Goal: Task Accomplishment & Management: Complete application form

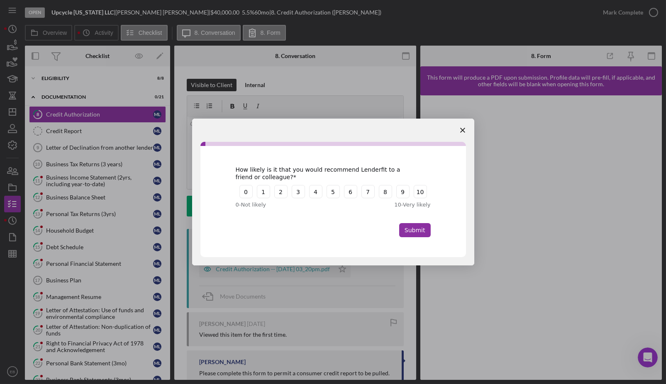
click at [460, 129] on polygon "Close survey" at bounding box center [462, 130] width 5 height 5
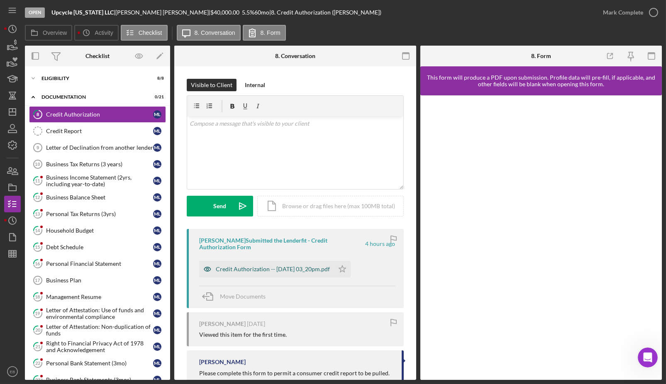
click at [267, 267] on div "Credit Authorization -- [DATE] 03_20pm.pdf" at bounding box center [273, 269] width 114 height 7
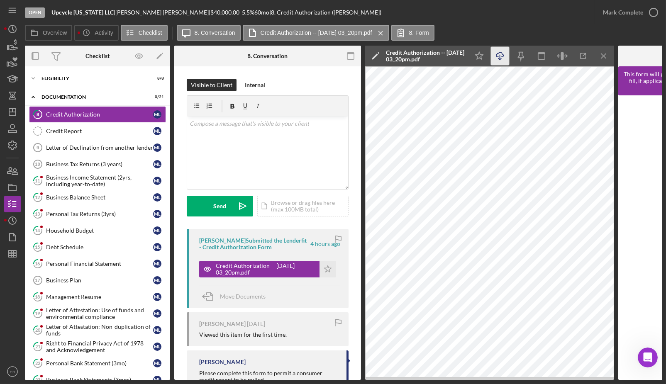
click at [497, 58] on icon "Icon/Download" at bounding box center [500, 56] width 19 height 19
click at [649, 10] on icon "button" at bounding box center [653, 12] width 21 height 21
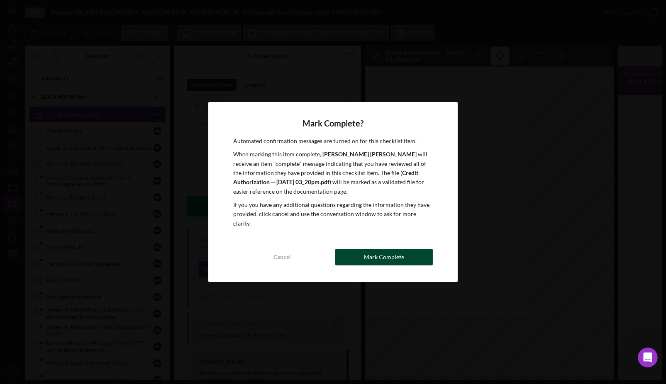
click at [389, 249] on div "Mark Complete" at bounding box center [384, 257] width 40 height 17
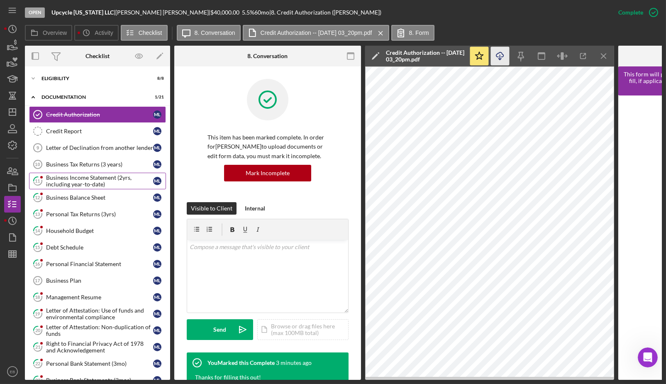
click at [79, 180] on div "Business Income Statement (2yrs, including year-to-date)" at bounding box center [99, 180] width 107 height 13
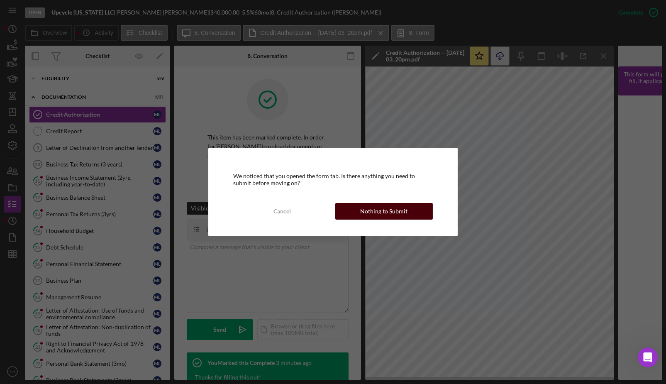
click at [409, 212] on button "Nothing to Submit" at bounding box center [384, 211] width 98 height 17
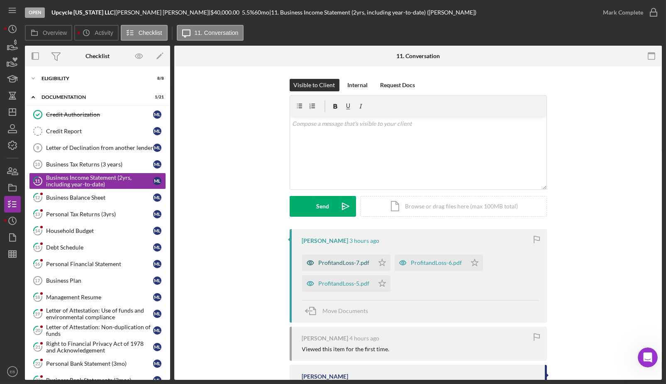
click at [345, 263] on div "ProfitandLoss-7.pdf" at bounding box center [344, 262] width 51 height 7
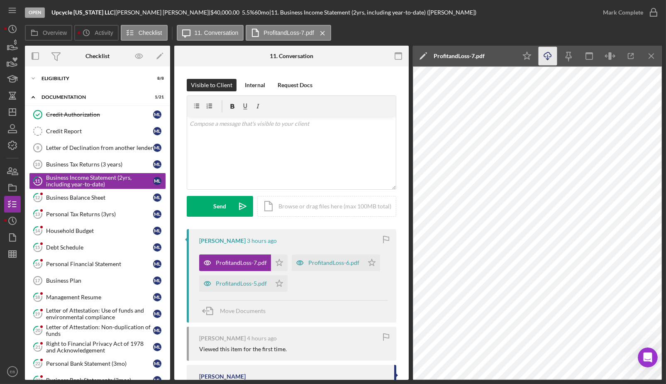
click at [552, 61] on icon "Icon/Download" at bounding box center [547, 56] width 19 height 19
click at [342, 257] on div "ProfitandLoss-6.pdf" at bounding box center [328, 262] width 72 height 17
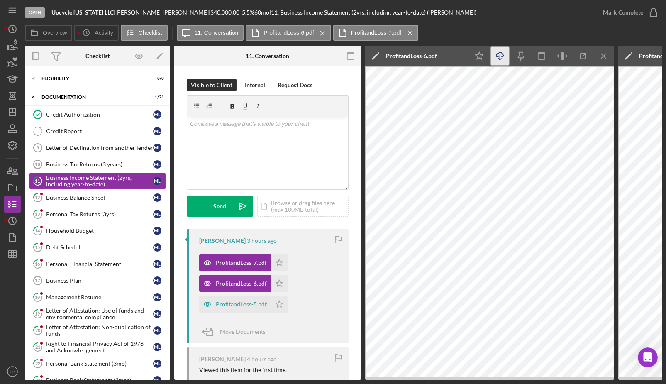
click at [502, 57] on icon "Icon/Download" at bounding box center [500, 56] width 19 height 19
click at [253, 304] on div "ProfitandLoss-5.pdf" at bounding box center [241, 304] width 51 height 7
click at [506, 61] on icon "Icon/Download" at bounding box center [500, 56] width 19 height 19
click at [455, 55] on div "Icon/Edit ProfitandLoss-5.pdf" at bounding box center [417, 56] width 104 height 21
click at [279, 265] on polygon "button" at bounding box center [279, 262] width 7 height 7
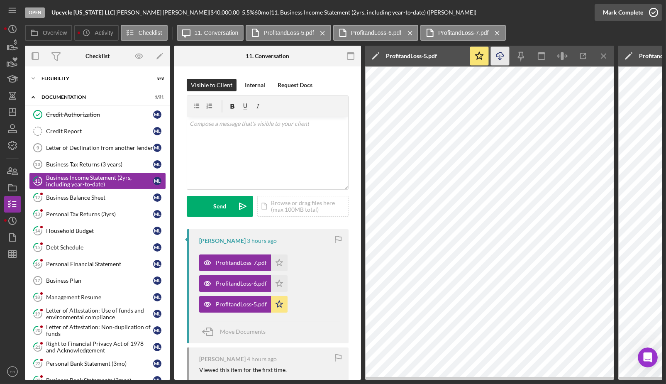
click at [655, 14] on icon "button" at bounding box center [653, 12] width 21 height 21
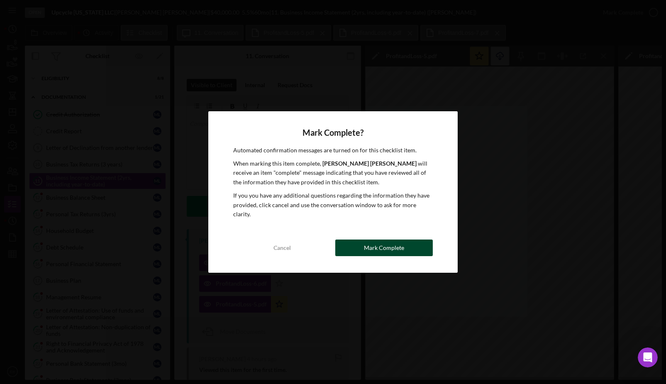
click at [408, 246] on button "Mark Complete" at bounding box center [384, 247] width 98 height 17
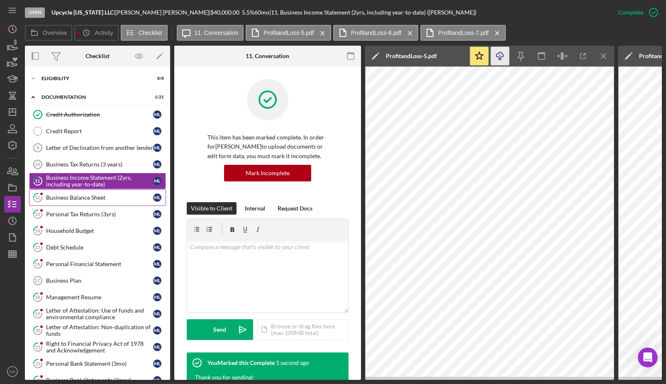
click at [70, 194] on div "Business Balance Sheet" at bounding box center [99, 197] width 107 height 7
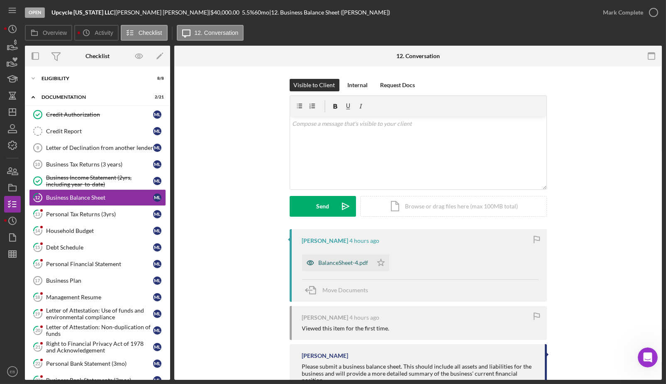
click at [342, 258] on div "BalanceSheet-4.pdf" at bounding box center [337, 262] width 71 height 17
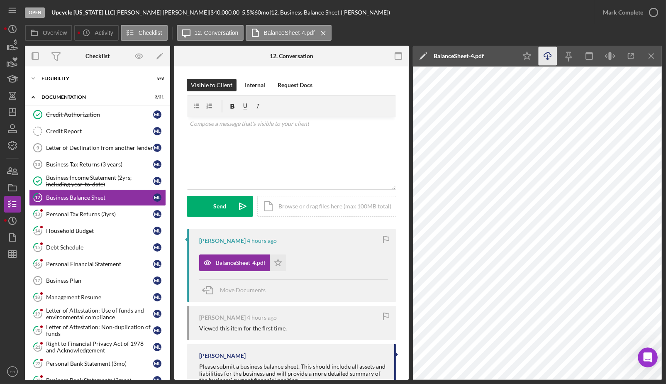
click at [547, 57] on icon "Icon/Download" at bounding box center [547, 56] width 19 height 19
click at [652, 15] on icon "button" at bounding box center [653, 12] width 21 height 21
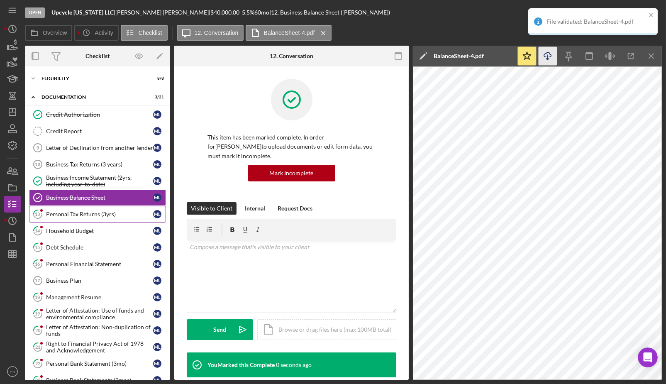
click at [111, 215] on div "Personal Tax Returns (3yrs)" at bounding box center [99, 214] width 107 height 7
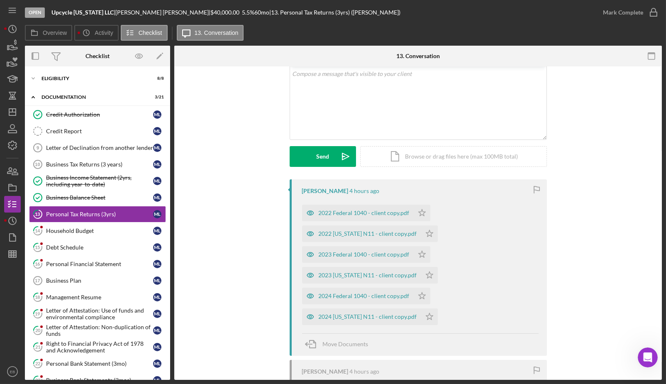
scroll to position [126, 0]
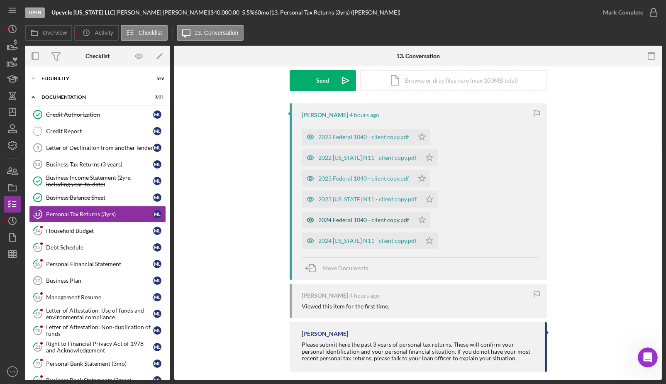
click at [351, 218] on div "2024 Federal 1040 - client copy.pdf" at bounding box center [364, 220] width 91 height 7
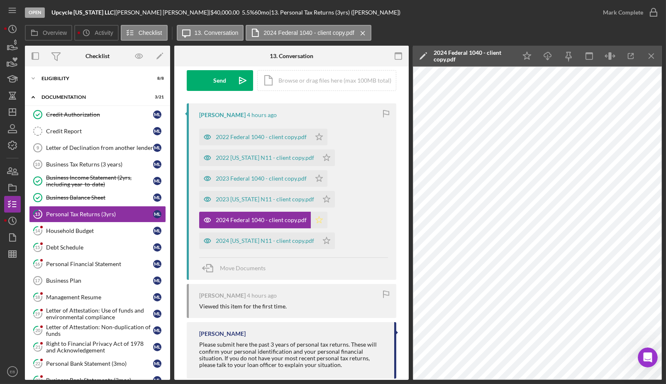
click at [318, 217] on icon "Icon/Star" at bounding box center [319, 220] width 17 height 17
click at [319, 140] on polygon "button" at bounding box center [319, 136] width 7 height 7
click at [317, 130] on icon "Icon/Star" at bounding box center [319, 137] width 17 height 17
click at [542, 58] on icon "Icon/Download" at bounding box center [547, 56] width 19 height 19
click at [262, 177] on div "2023 Federal 1040 - client copy.pdf" at bounding box center [261, 178] width 91 height 7
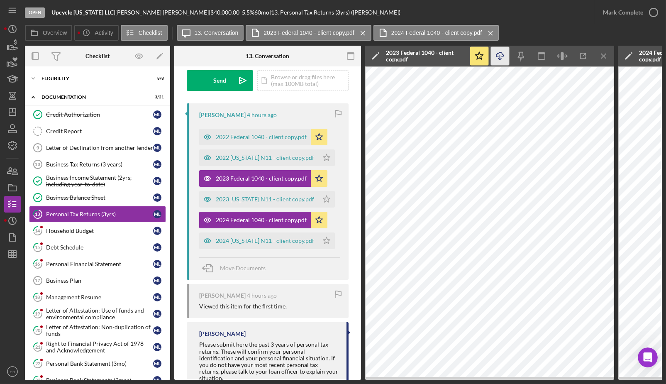
click at [503, 54] on icon "button" at bounding box center [499, 54] width 7 height 5
click at [280, 135] on div "2022 Federal 1040 - client copy.pdf" at bounding box center [261, 137] width 91 height 7
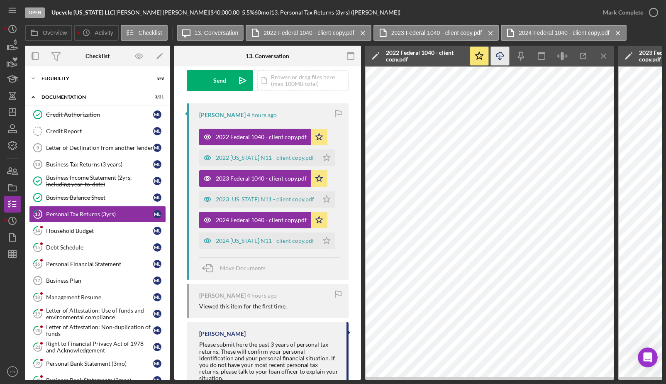
click at [499, 58] on icon "Icon/Download" at bounding box center [500, 56] width 19 height 19
click at [654, 10] on icon "button" at bounding box center [653, 12] width 21 height 21
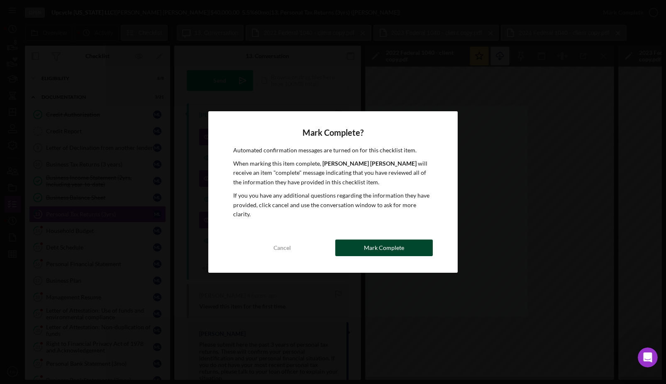
click at [393, 244] on div "Mark Complete" at bounding box center [384, 247] width 40 height 17
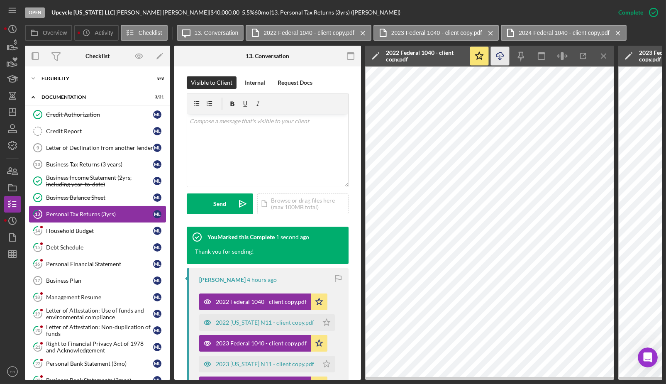
scroll to position [249, 0]
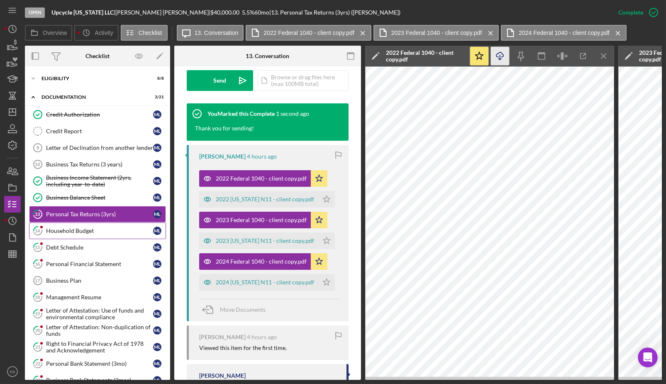
click at [89, 228] on div "Household Budget" at bounding box center [99, 230] width 107 height 7
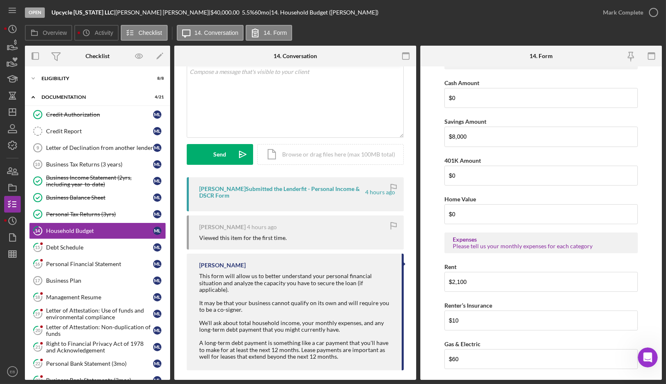
scroll to position [314, 0]
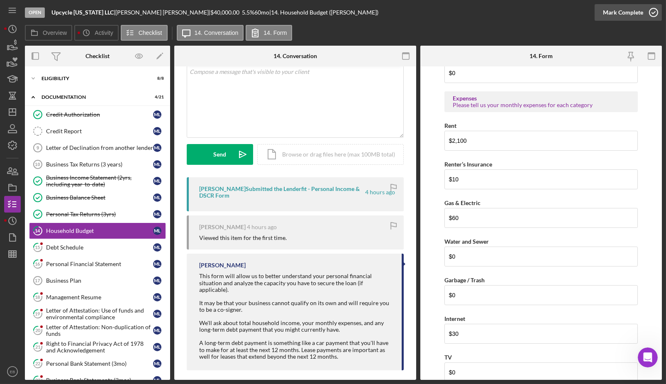
click at [655, 16] on icon "button" at bounding box center [653, 12] width 21 height 21
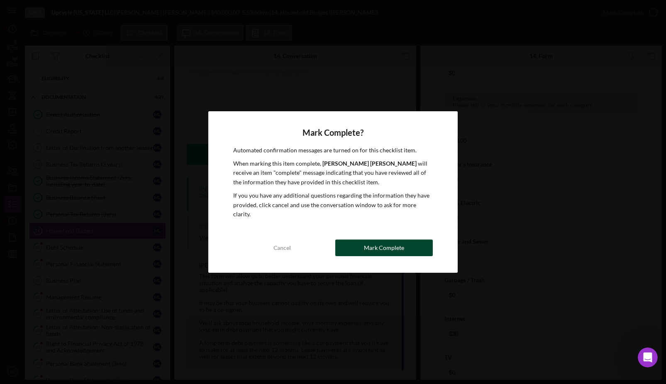
click at [389, 246] on div "Mark Complete" at bounding box center [384, 247] width 40 height 17
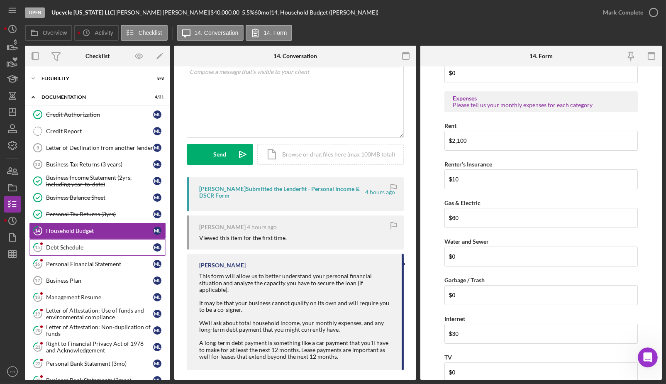
scroll to position [347, 0]
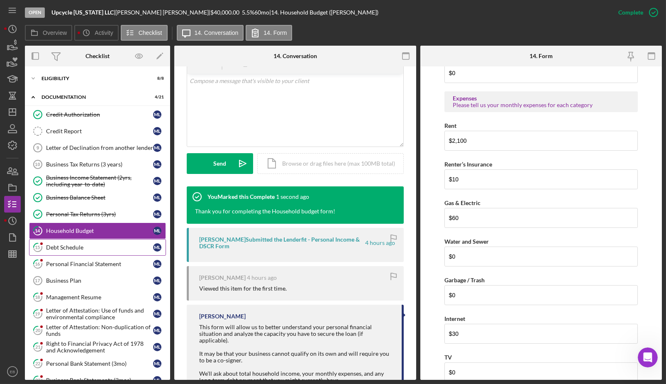
click at [95, 246] on div "Debt Schedule" at bounding box center [99, 247] width 107 height 7
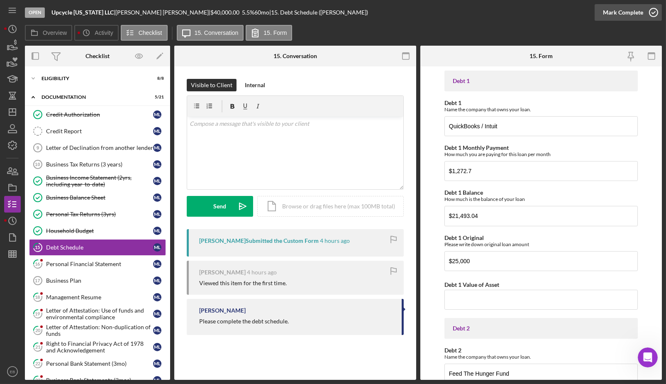
click at [646, 16] on icon "button" at bounding box center [653, 12] width 21 height 21
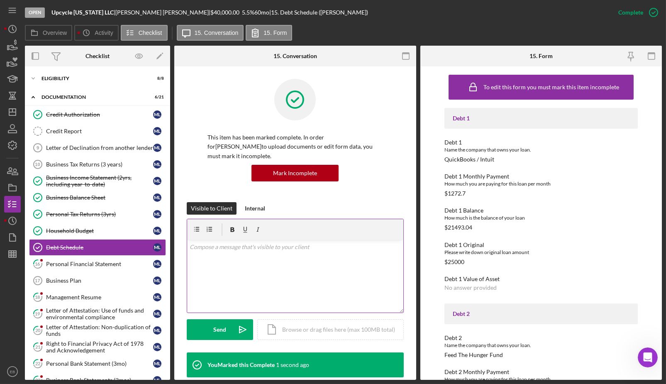
scroll to position [115, 0]
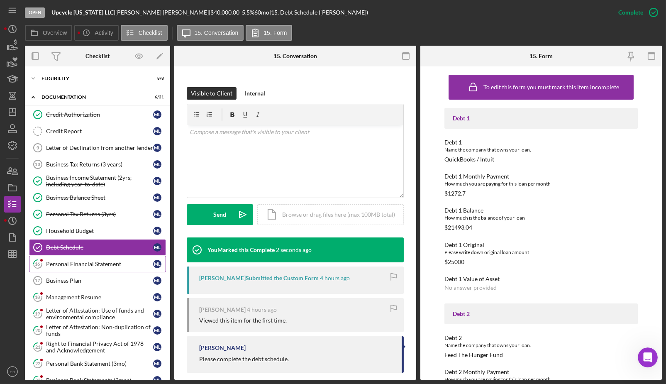
click at [83, 266] on link "16 Personal Financial Statement M L" at bounding box center [97, 263] width 137 height 17
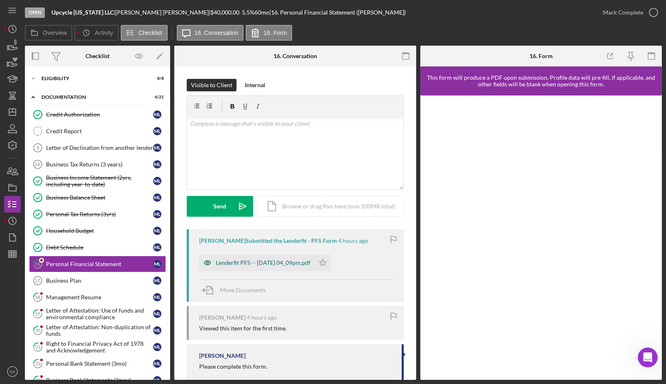
click at [309, 260] on div "Lenderfit PFS -- [DATE] 04_09pm.pdf" at bounding box center [263, 262] width 95 height 7
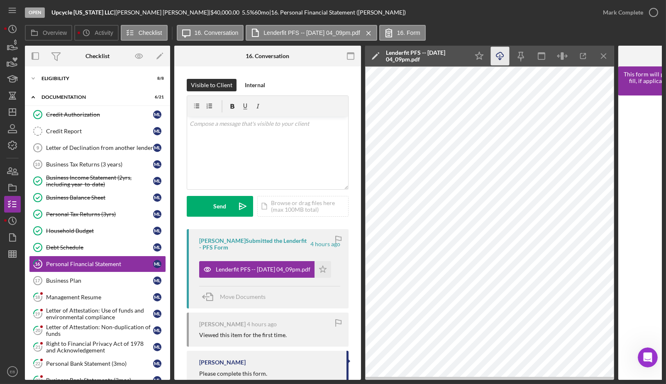
click at [493, 56] on icon "Icon/Download" at bounding box center [500, 56] width 19 height 19
click at [651, 12] on icon "button" at bounding box center [653, 12] width 21 height 21
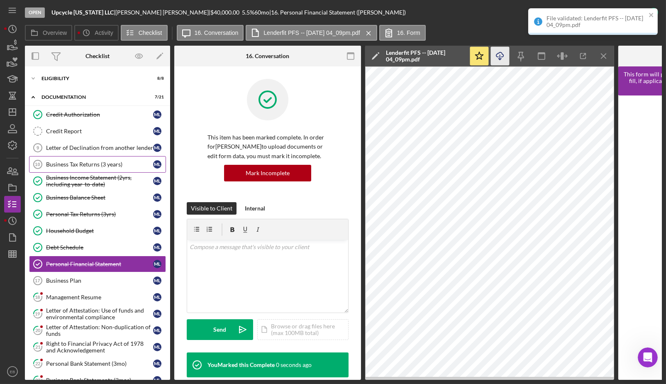
click at [85, 167] on link "Business Tax Returns (3 years) 10 Business Tax Returns (3 years) M L" at bounding box center [97, 164] width 137 height 17
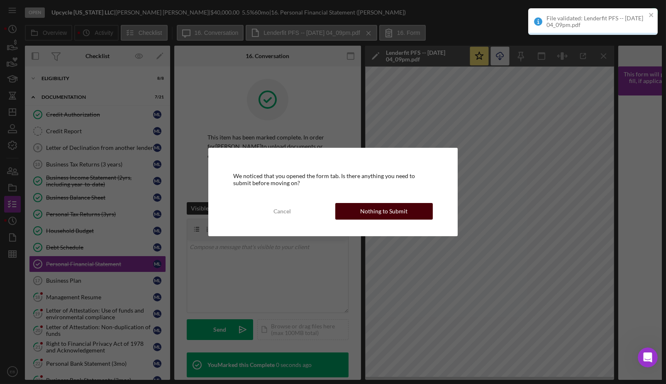
click at [377, 208] on div "Nothing to Submit" at bounding box center [383, 211] width 47 height 17
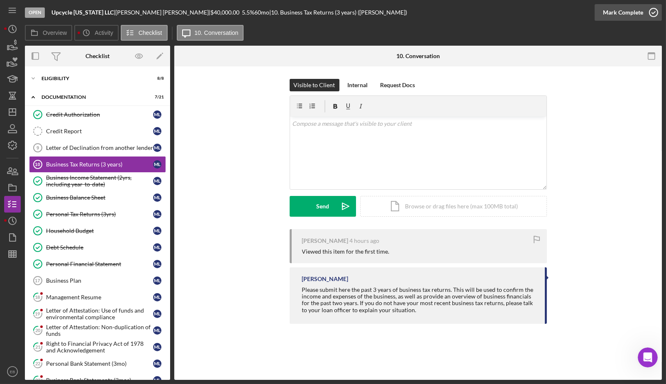
click at [650, 13] on icon "button" at bounding box center [653, 12] width 21 height 21
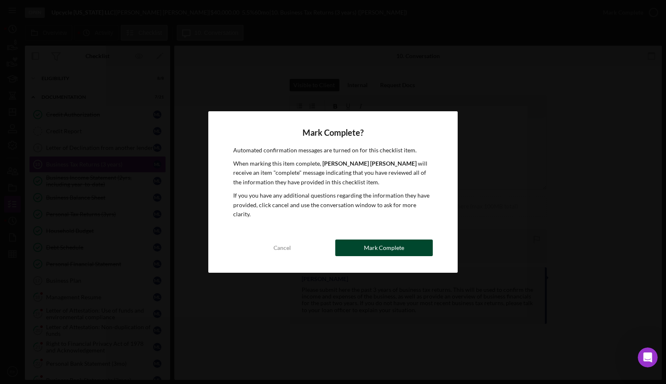
click at [409, 243] on button "Mark Complete" at bounding box center [384, 247] width 98 height 17
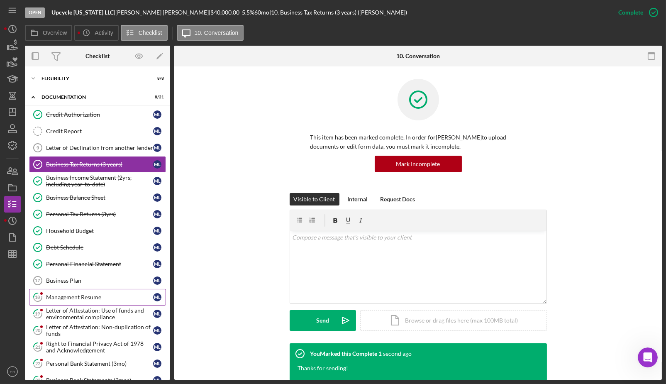
click at [70, 294] on div "Management Resume" at bounding box center [99, 297] width 107 height 7
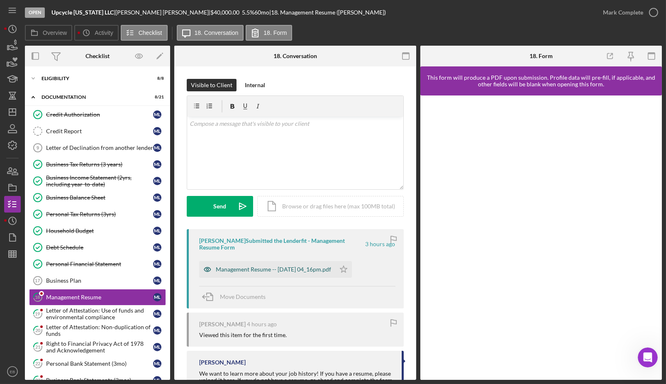
click at [280, 264] on div "Management Resume -- [DATE] 04_16pm.pdf" at bounding box center [267, 269] width 136 height 17
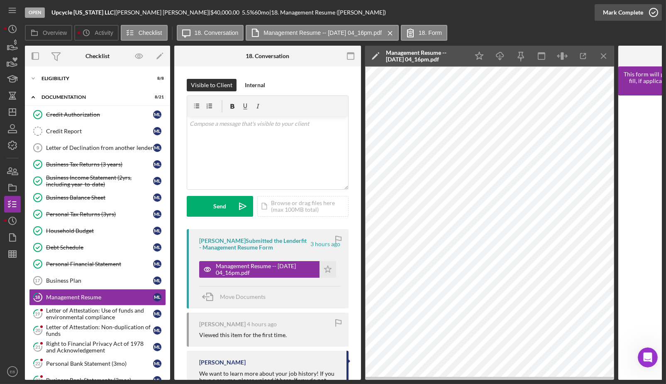
click at [657, 13] on icon "button" at bounding box center [653, 12] width 21 height 21
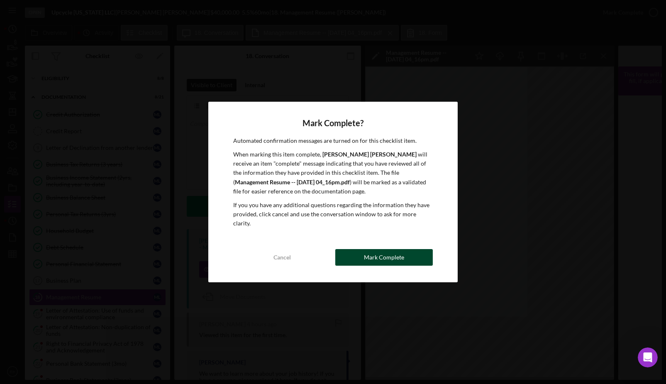
click at [397, 250] on div "Mark Complete" at bounding box center [384, 257] width 40 height 17
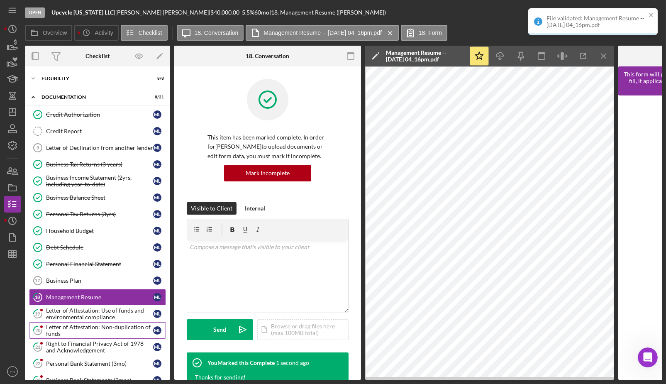
scroll to position [118, 0]
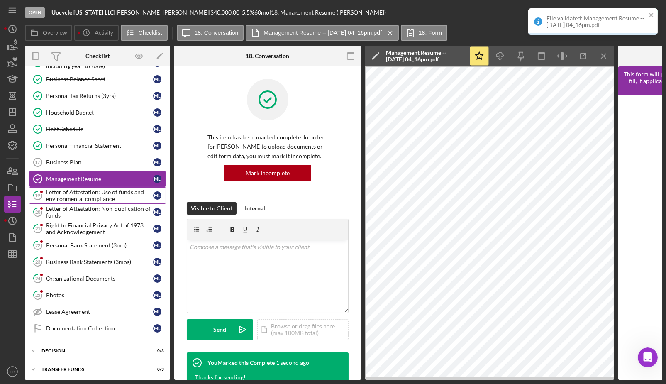
click at [106, 195] on div "Letter of Attestation: Use of funds and environmental compliance" at bounding box center [99, 195] width 107 height 13
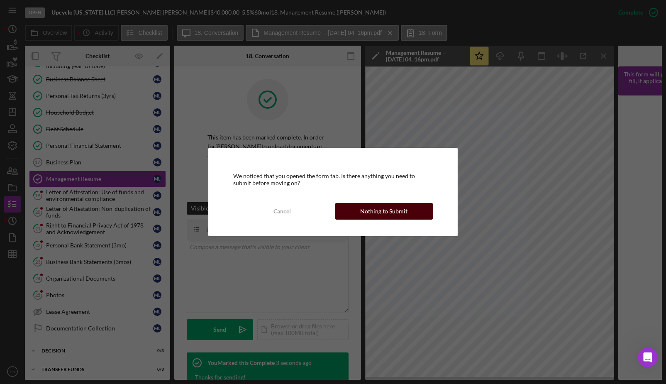
click at [367, 213] on div "Nothing to Submit" at bounding box center [383, 211] width 47 height 17
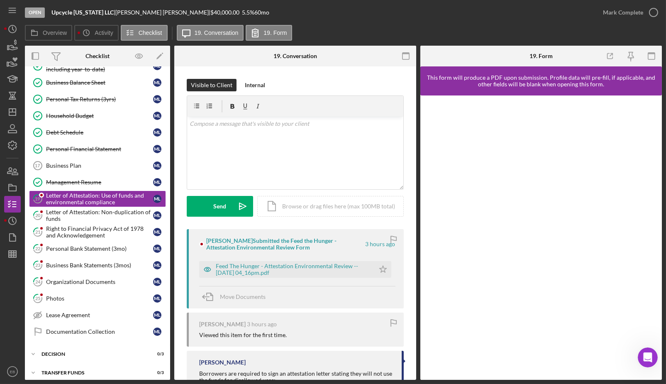
scroll to position [116, 0]
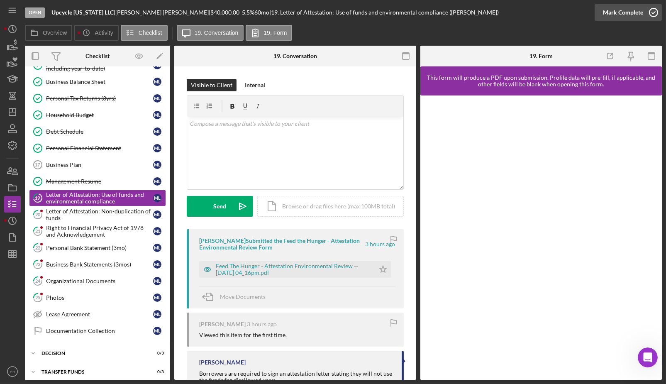
click at [656, 14] on icon "button" at bounding box center [653, 12] width 21 height 21
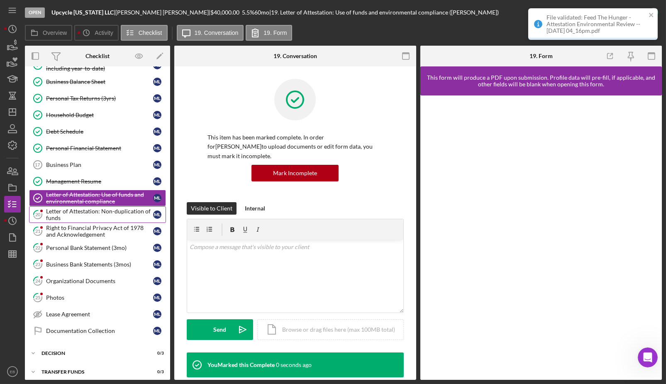
click at [95, 212] on div "Letter of Attestation: Non-duplication of funds" at bounding box center [99, 214] width 107 height 13
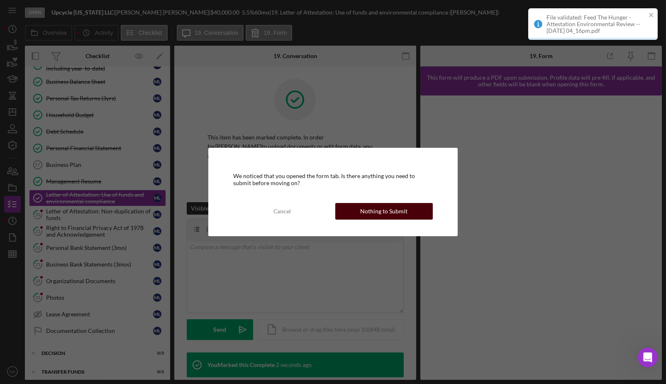
click at [369, 213] on div "Nothing to Submit" at bounding box center [383, 211] width 47 height 17
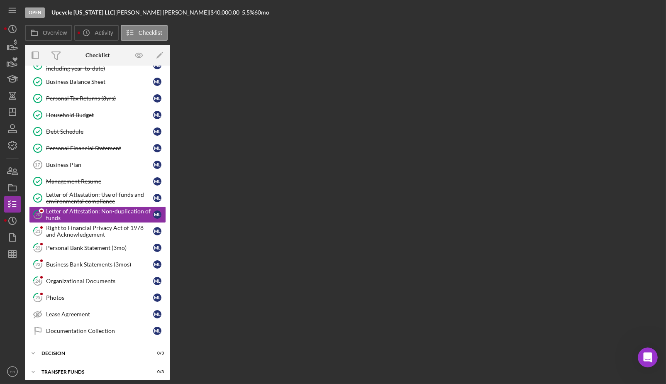
scroll to position [116, 0]
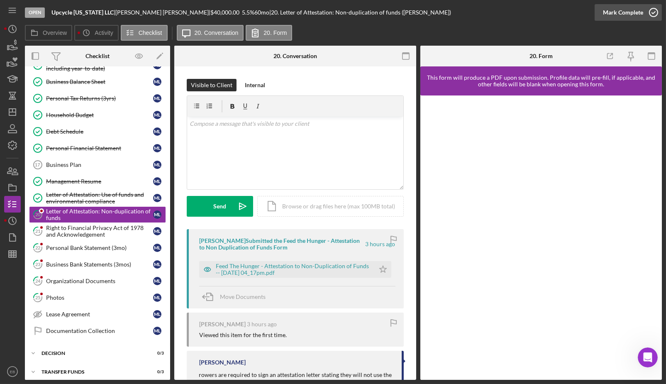
click at [655, 12] on icon "button" at bounding box center [653, 12] width 21 height 21
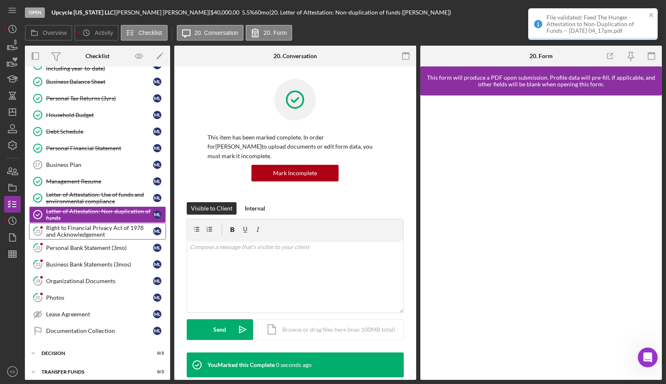
click at [70, 234] on div "Right to Financial Privacy Act of 1978 and Acknowledgement" at bounding box center [99, 230] width 107 height 13
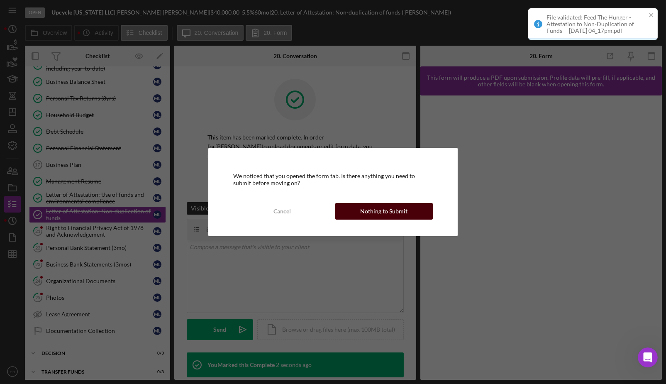
click at [344, 216] on button "Nothing to Submit" at bounding box center [384, 211] width 98 height 17
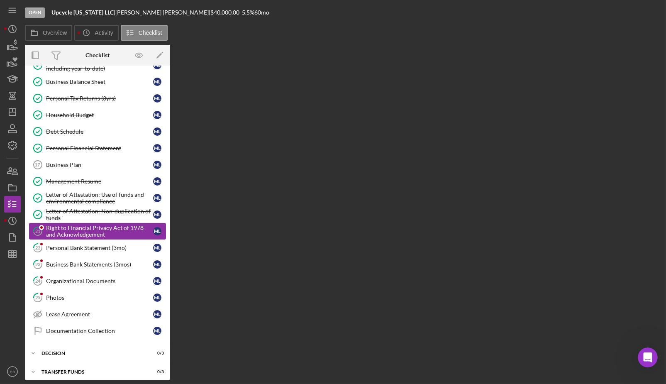
click at [69, 229] on div "Right to Financial Privacy Act of 1978 and Acknowledgement" at bounding box center [99, 230] width 107 height 13
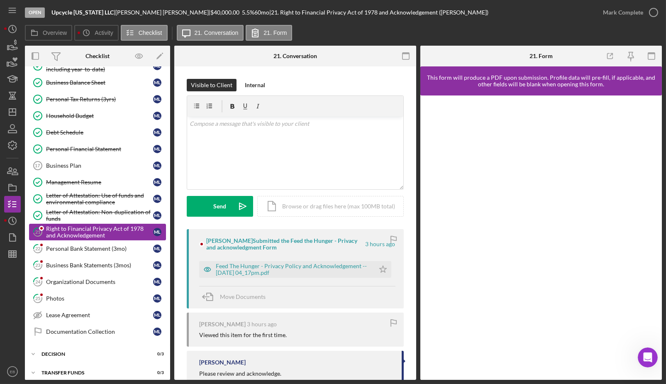
scroll to position [116, 0]
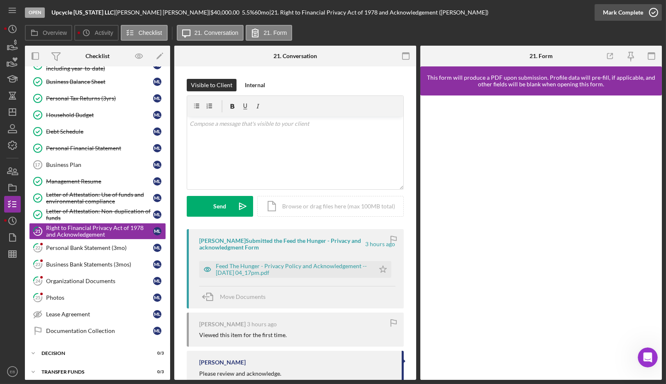
click at [653, 14] on icon "button" at bounding box center [653, 12] width 21 height 21
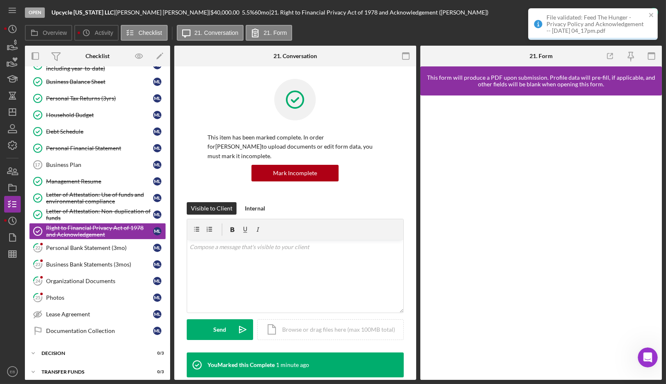
click at [207, 102] on div "This item has been marked complete. In order for [PERSON_NAME] to upload docume…" at bounding box center [295, 140] width 217 height 123
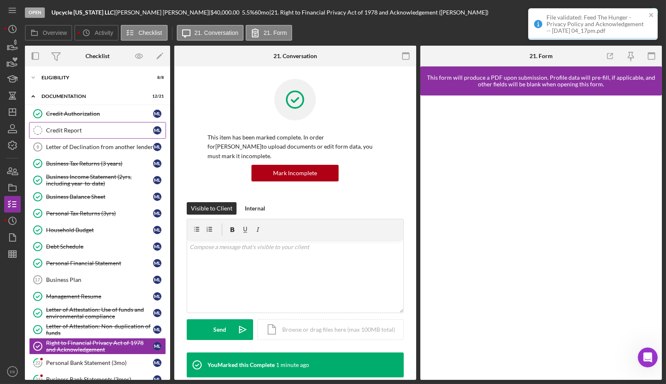
scroll to position [0, 0]
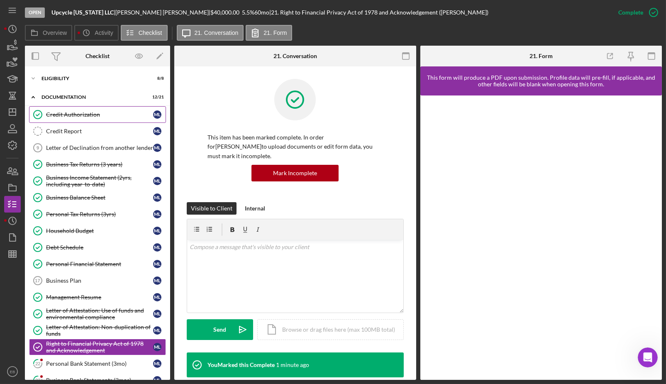
click at [88, 116] on div "Credit Authorization" at bounding box center [99, 114] width 107 height 7
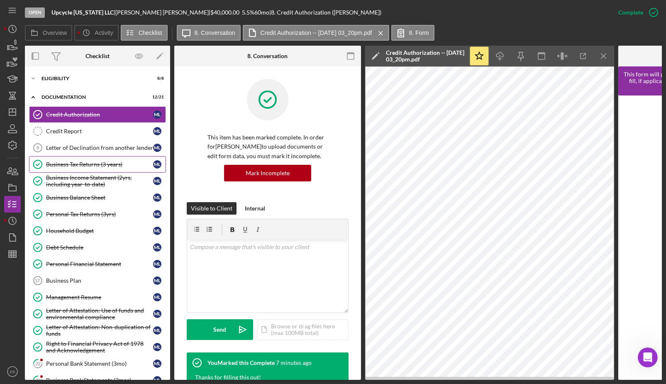
click at [78, 156] on link "Business Tax Returns (3 years) Business Tax Returns (3 years) M L" at bounding box center [97, 164] width 137 height 17
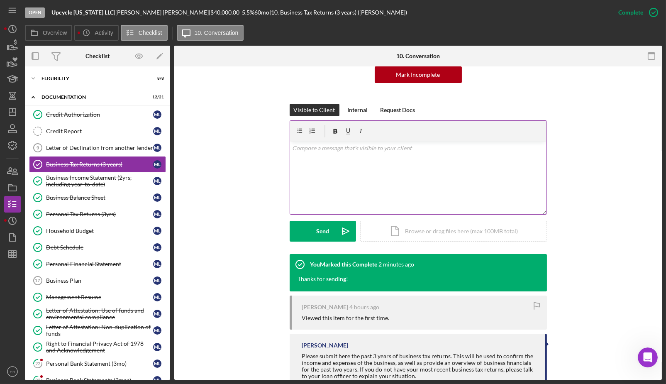
scroll to position [116, 0]
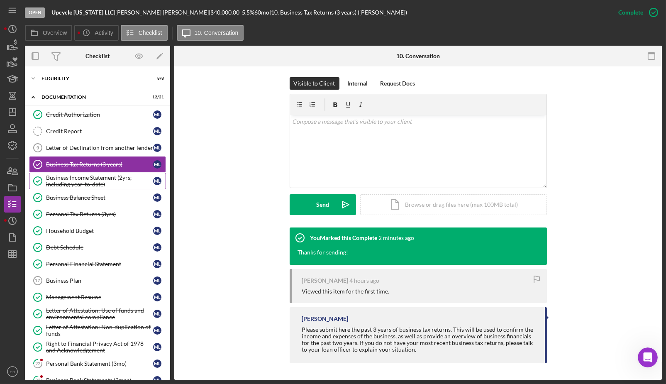
click at [81, 182] on div "Business Income Statement (2yrs, including year-to-date)" at bounding box center [99, 180] width 107 height 13
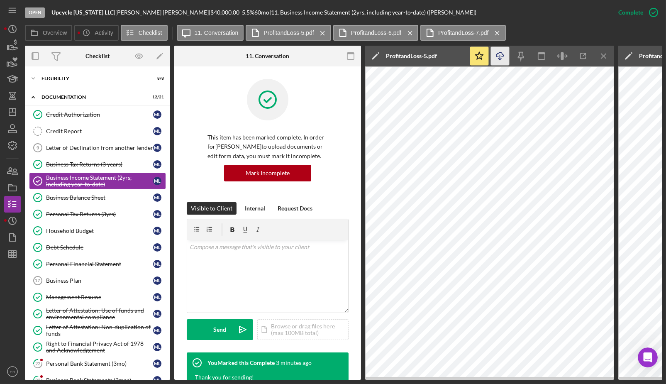
click at [495, 58] on icon "Icon/Download" at bounding box center [500, 56] width 19 height 19
click at [603, 54] on icon "Icon/Menu Close" at bounding box center [603, 56] width 19 height 19
click at [501, 57] on icon "Icon/Download" at bounding box center [500, 56] width 19 height 19
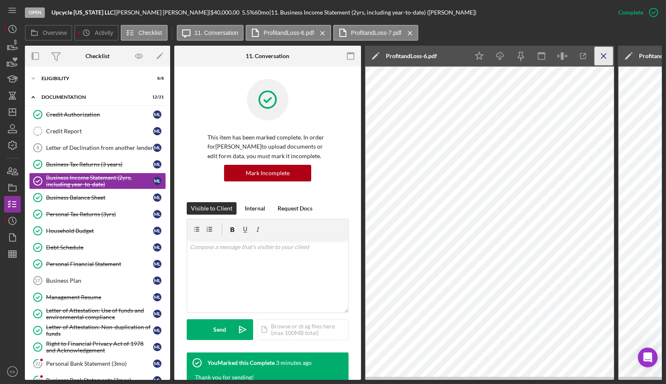
click at [601, 58] on line "button" at bounding box center [603, 56] width 5 height 5
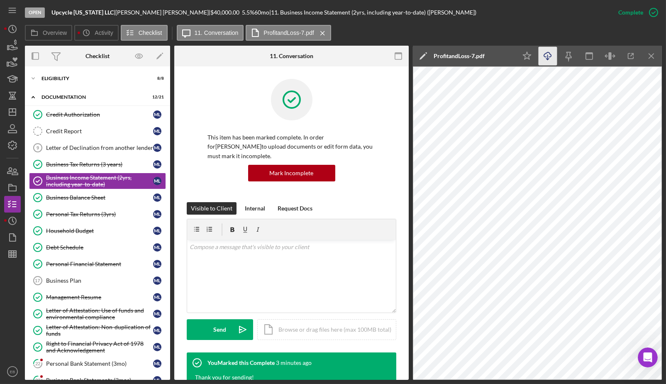
click at [547, 58] on line "button" at bounding box center [547, 57] width 0 height 5
click at [652, 58] on icon "Icon/Menu Close" at bounding box center [651, 56] width 19 height 19
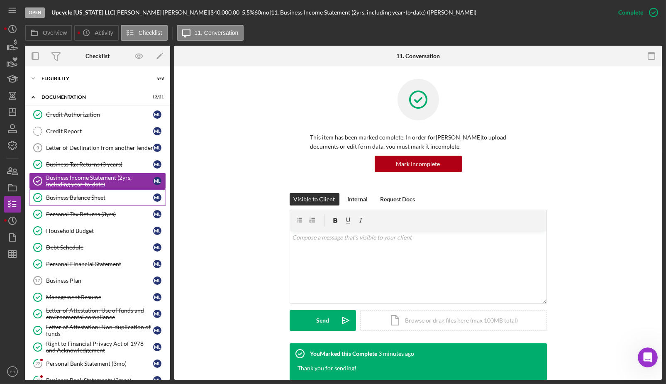
click at [87, 195] on div "Business Balance Sheet" at bounding box center [99, 197] width 107 height 7
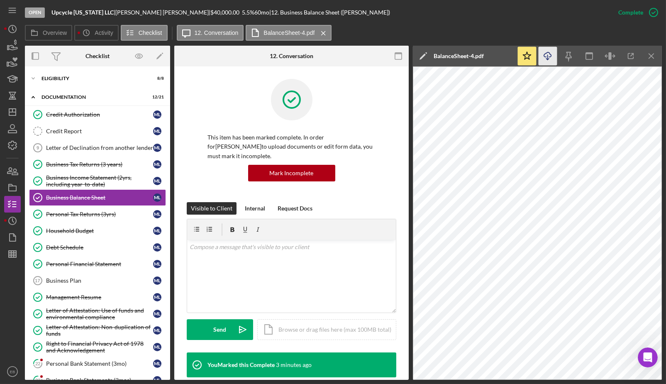
click at [543, 59] on icon "Icon/Download" at bounding box center [547, 56] width 19 height 19
click at [654, 56] on icon "Icon/Menu Close" at bounding box center [651, 56] width 19 height 19
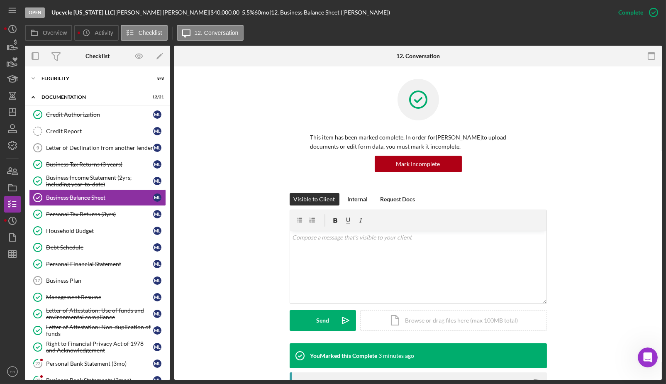
click at [620, 153] on div "This item has been marked complete. In order for [PERSON_NAME] to upload docume…" at bounding box center [418, 136] width 462 height 114
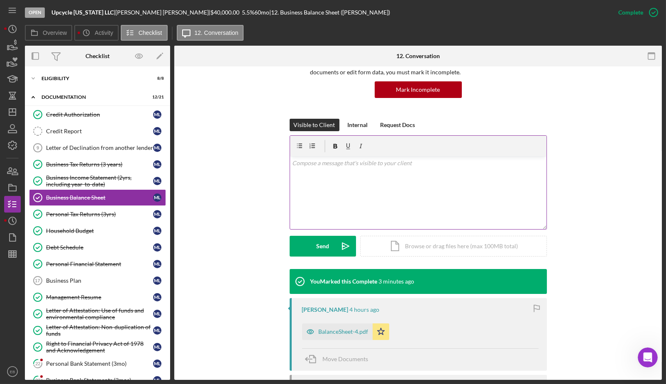
scroll to position [126, 0]
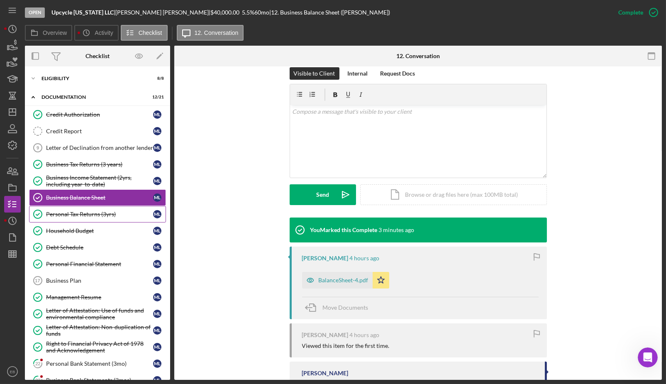
click at [100, 207] on link "Personal Tax Returns (3yrs) Personal Tax Returns (3yrs) M L" at bounding box center [97, 214] width 137 height 17
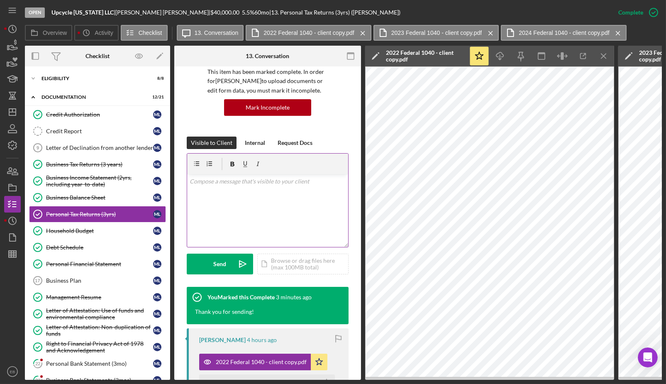
scroll to position [126, 0]
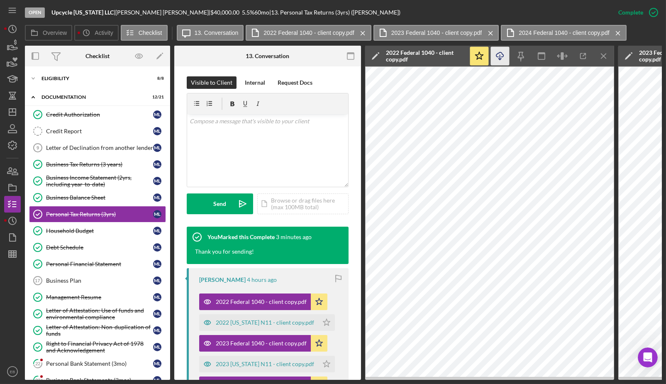
click at [502, 56] on icon "Icon/Download" at bounding box center [500, 56] width 19 height 19
click at [421, 5] on div "Open Upcycle [US_STATE] LLC | [PERSON_NAME] | $40,000.00 5.5 % 60 mo | 13. Pers…" at bounding box center [317, 12] width 585 height 25
click at [604, 56] on icon "Icon/Menu Close" at bounding box center [603, 56] width 19 height 19
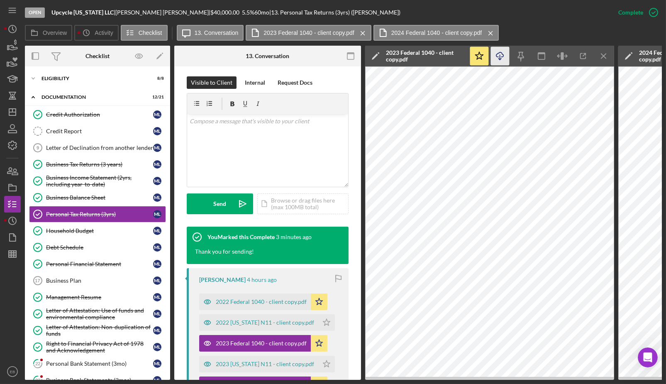
click at [496, 56] on icon "Icon/Download" at bounding box center [500, 56] width 19 height 19
click at [605, 52] on icon "Icon/Menu Close" at bounding box center [603, 56] width 19 height 19
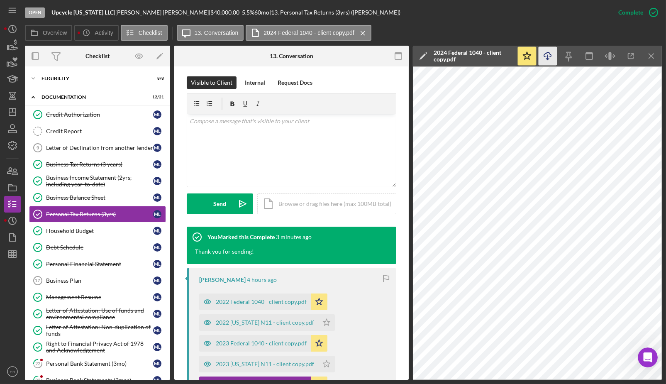
click at [546, 58] on icon "Icon/Download" at bounding box center [547, 56] width 19 height 19
click at [419, 28] on div "Overview Icon/History Activity Checklist Icon/Message 13. Conversation 2024 Fed…" at bounding box center [343, 33] width 637 height 17
click at [72, 224] on link "Household Budget Household Budget M L" at bounding box center [97, 230] width 137 height 17
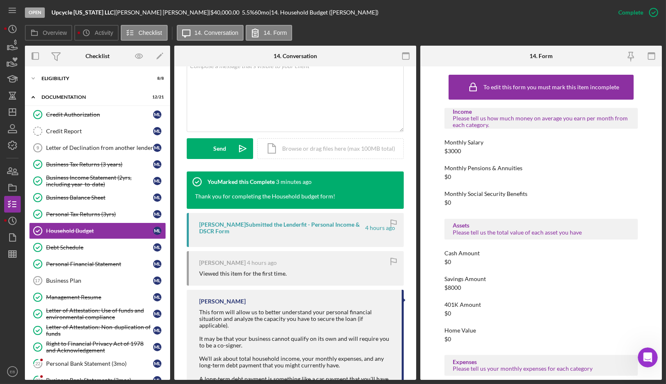
scroll to position [188, 0]
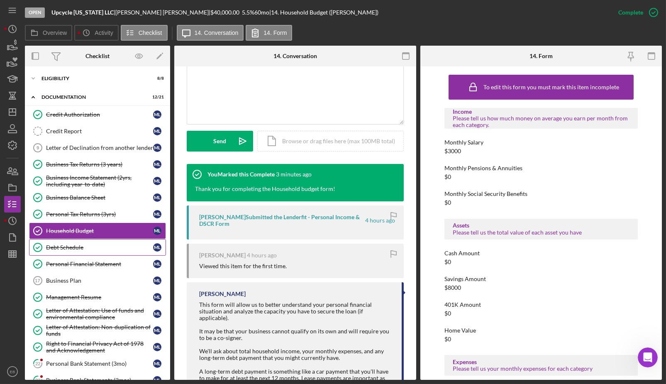
click at [99, 241] on link "Debt Schedule Debt Schedule M L" at bounding box center [97, 247] width 137 height 17
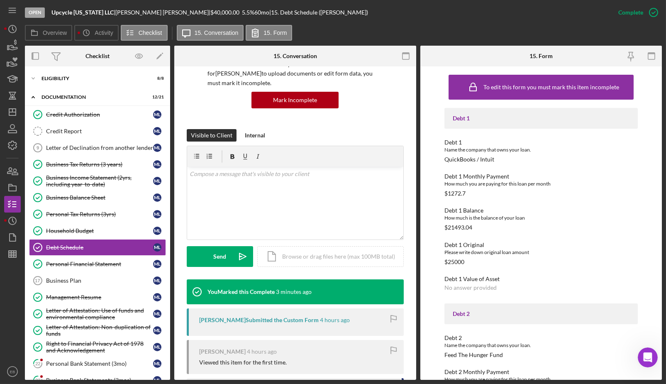
scroll to position [115, 0]
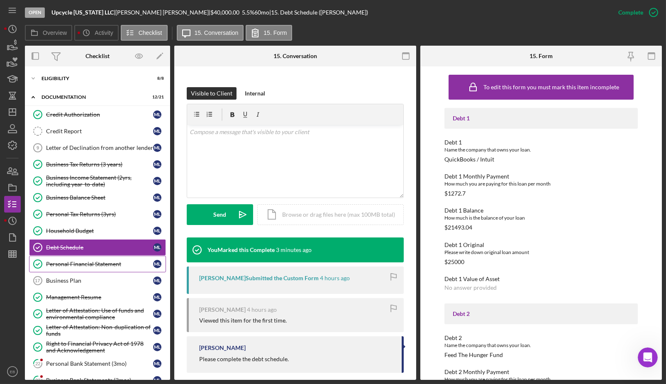
click at [103, 260] on div "Personal Financial Statement" at bounding box center [99, 263] width 107 height 7
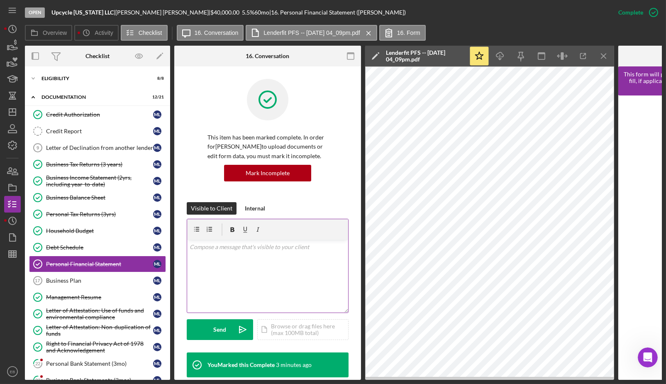
scroll to position [178, 0]
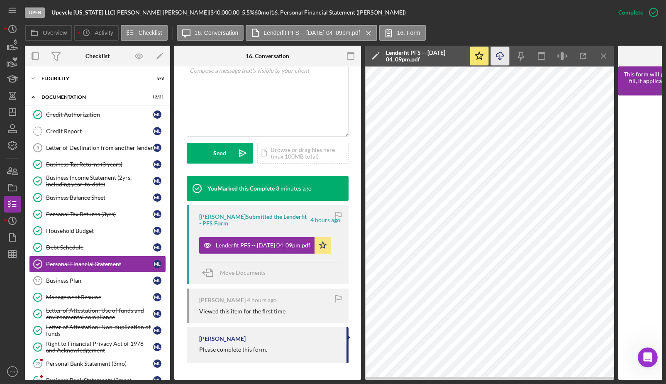
click at [492, 59] on icon "Icon/Download" at bounding box center [500, 56] width 19 height 19
click at [528, 24] on div "Open Upcycle [US_STATE] LLC | [PERSON_NAME] | $40,000.00 5.5 % 60 mo | 16. Pers…" at bounding box center [317, 12] width 585 height 25
click at [69, 294] on div "Management Resume" at bounding box center [99, 297] width 107 height 7
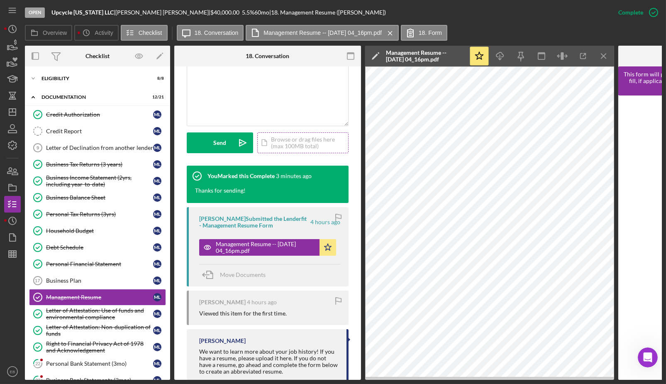
scroll to position [188, 0]
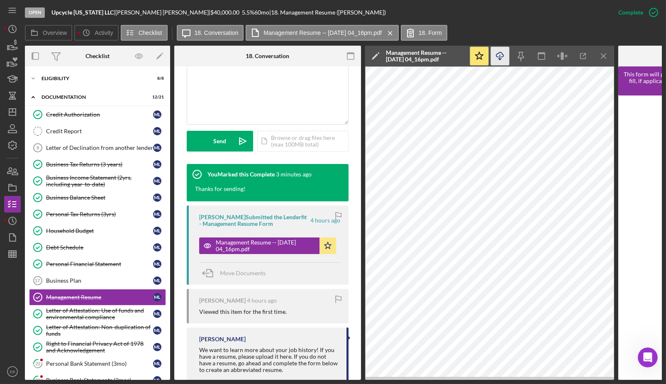
click at [496, 58] on icon "Icon/Download" at bounding box center [500, 56] width 19 height 19
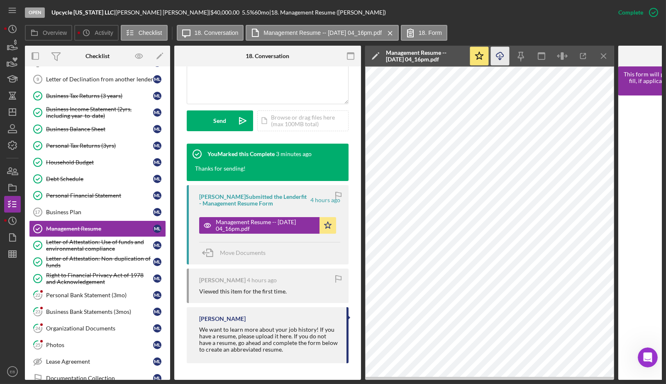
scroll to position [118, 0]
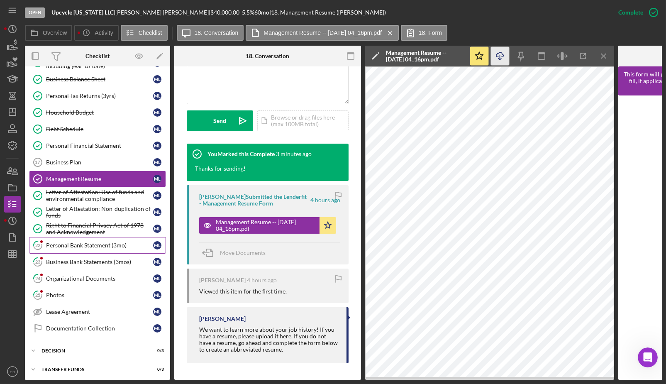
click at [83, 237] on link "22 Personal Bank Statement (3mo) M L" at bounding box center [97, 245] width 137 height 17
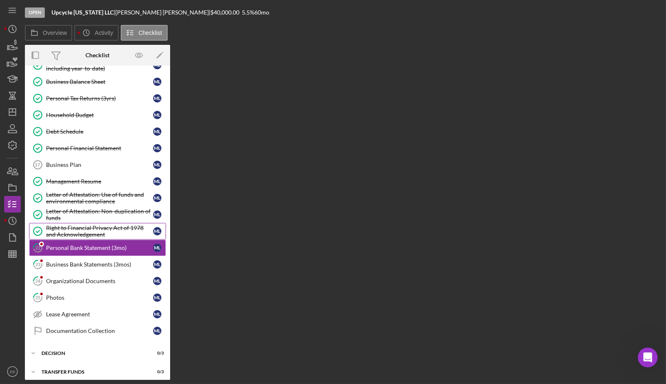
scroll to position [116, 0]
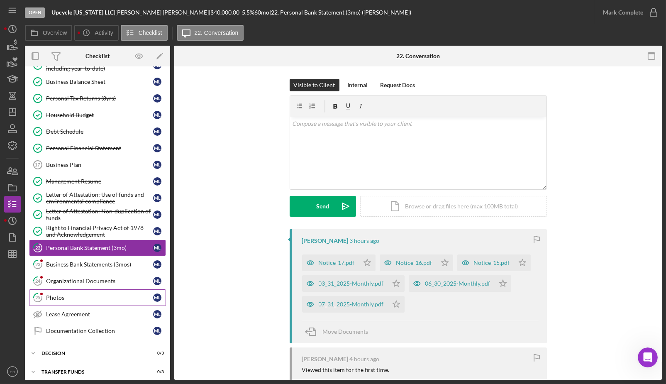
click at [89, 294] on div "Photos" at bounding box center [99, 297] width 107 height 7
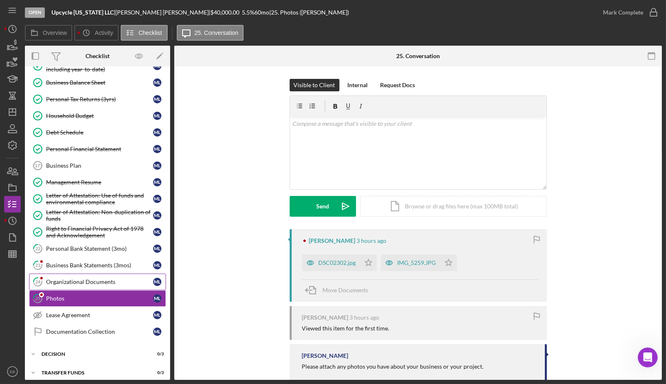
scroll to position [116, 0]
click at [93, 277] on div "Organizational Documents" at bounding box center [99, 280] width 107 height 7
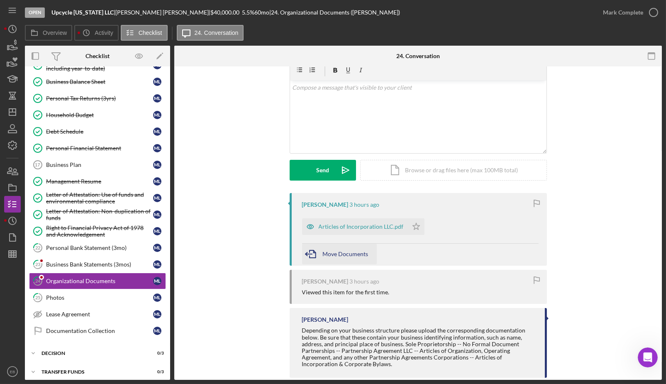
scroll to position [50, 0]
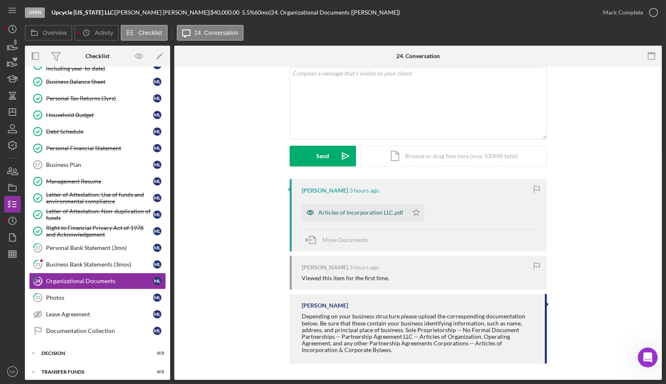
click at [347, 209] on div "Articles of Incorporation LLC.pdf" at bounding box center [361, 212] width 85 height 7
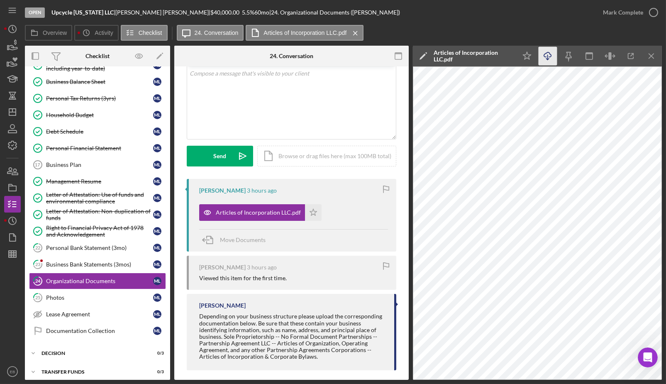
click at [549, 61] on icon "Icon/Download" at bounding box center [547, 56] width 19 height 19
click at [393, 153] on div "Icon/Document Browse or drag files here (max 100MB total) Tap to choose files o…" at bounding box center [326, 156] width 139 height 21
click at [652, 13] on icon "button" at bounding box center [653, 12] width 21 height 21
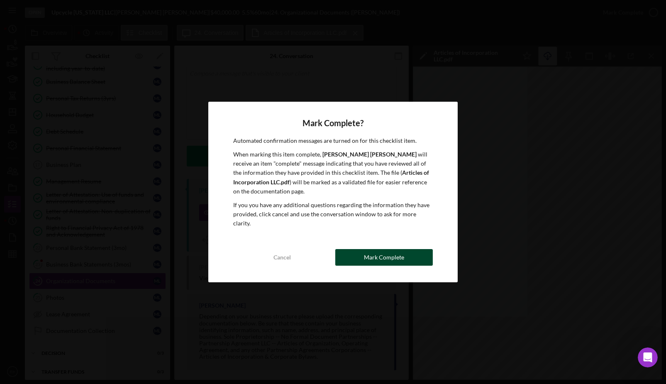
click at [405, 253] on button "Mark Complete" at bounding box center [384, 257] width 98 height 17
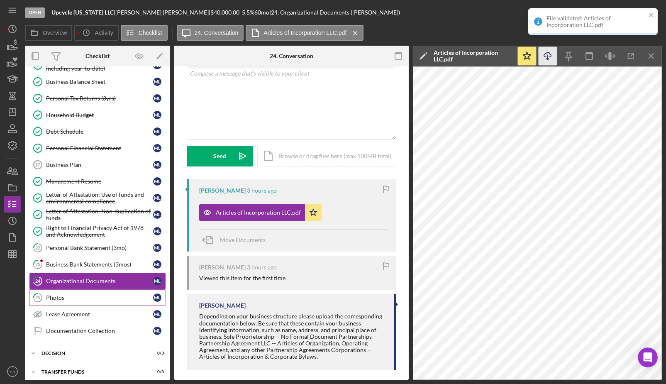
click at [76, 294] on div "Photos" at bounding box center [99, 297] width 107 height 7
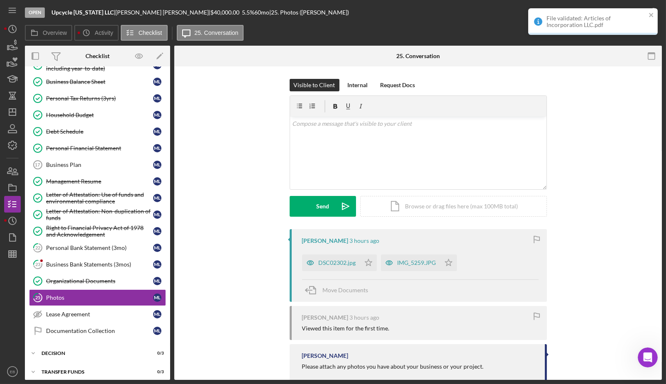
scroll to position [17, 0]
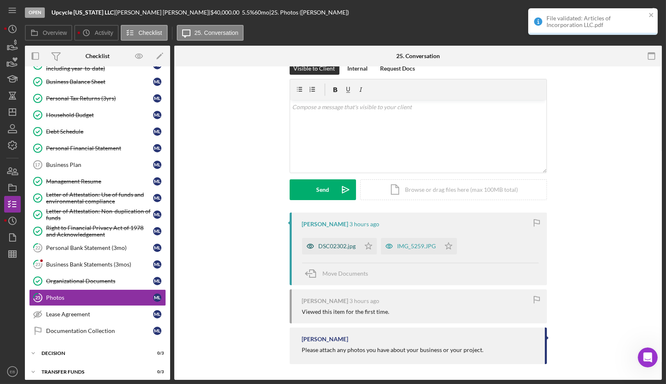
click at [348, 251] on div "DSC02302.jpg" at bounding box center [331, 246] width 58 height 17
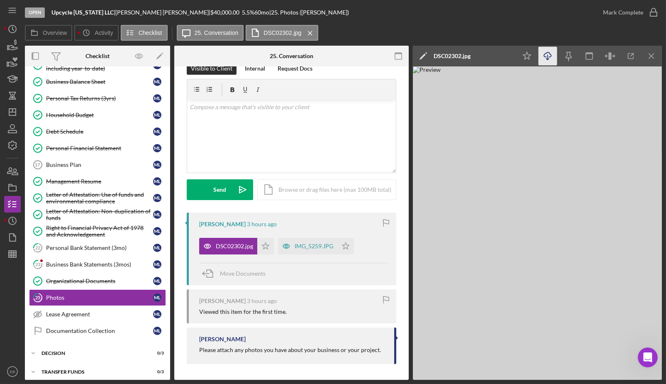
click at [548, 55] on icon "Icon/Download" at bounding box center [547, 56] width 19 height 19
click at [317, 244] on div "IMG_5259.JPG" at bounding box center [313, 246] width 39 height 7
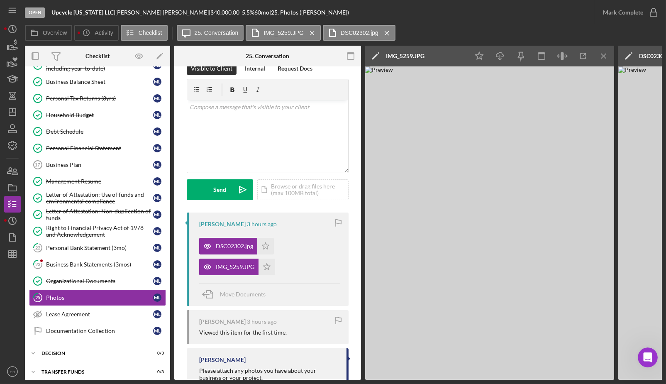
click at [475, 85] on img at bounding box center [489, 222] width 249 height 313
click at [503, 58] on icon "Icon/Download" at bounding box center [500, 56] width 19 height 19
click at [441, 19] on div "Open Upcycle [US_STATE] LLC | [PERSON_NAME] | $40,000.00 5.5 % 60 mo | 25. Phot…" at bounding box center [309, 12] width 569 height 25
click at [95, 261] on div "Business Bank Statements (3mos)" at bounding box center [99, 264] width 107 height 7
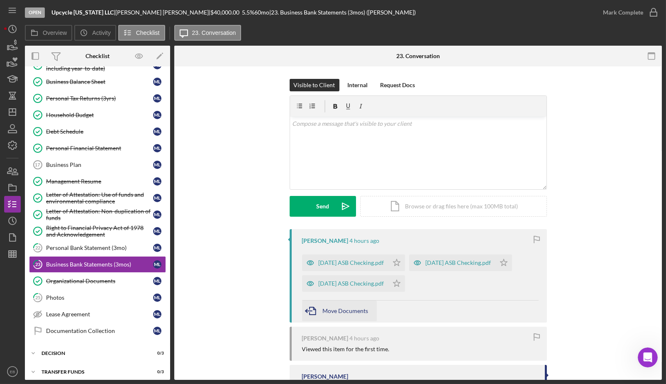
scroll to position [51, 0]
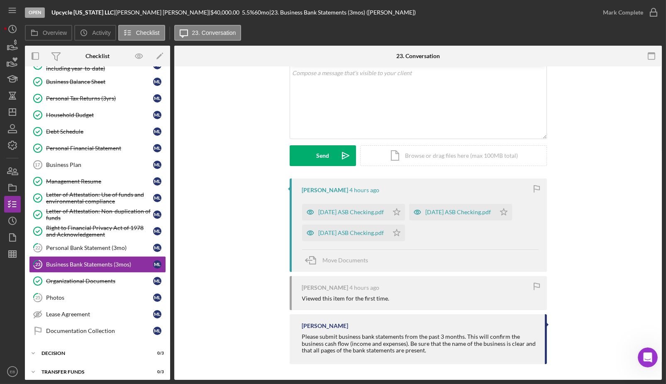
click at [240, 137] on div "Visible to Client Internal Request Docs v Color teal Color pink Remove color Ad…" at bounding box center [418, 103] width 462 height 150
click at [249, 190] on div "[PERSON_NAME] 4 hours ago [DATE] ASB Checking.pdf Icon/Star [DATE] ASB Checking…" at bounding box center [418, 273] width 462 height 190
click at [103, 248] on link "22 Personal Bank Statement (3mo) M L" at bounding box center [97, 247] width 137 height 17
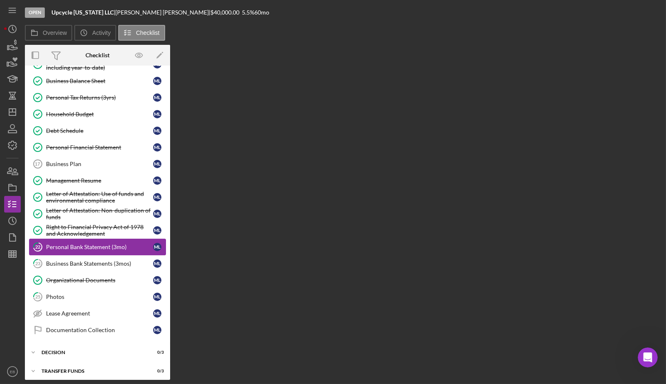
scroll to position [115, 0]
click at [110, 261] on div "Business Bank Statements (3mos)" at bounding box center [99, 264] width 107 height 7
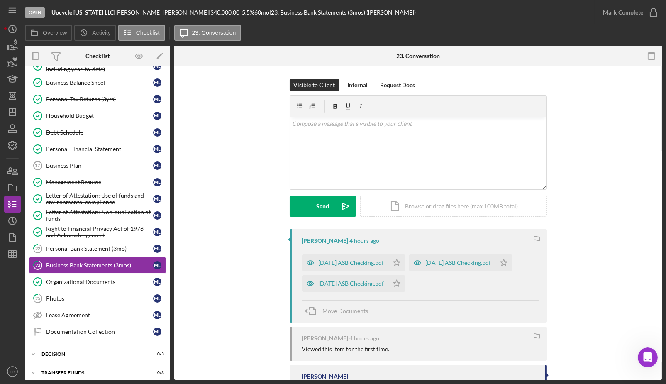
click at [323, 268] on div "[DATE] ASB Checking.pdf" at bounding box center [345, 262] width 86 height 17
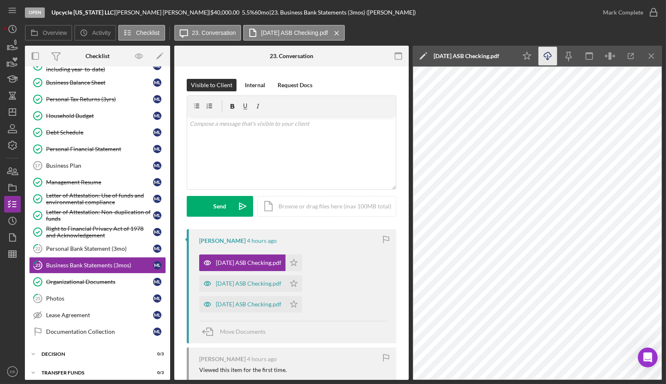
click at [548, 58] on icon "Icon/Download" at bounding box center [547, 56] width 19 height 19
click at [226, 290] on div "[DATE] ASB Checking.pdf" at bounding box center [242, 283] width 86 height 17
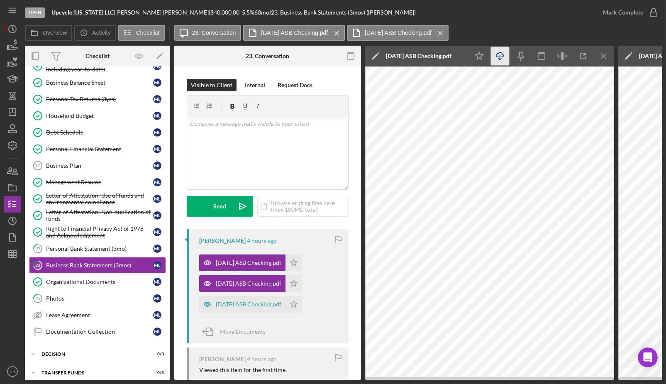
click at [502, 53] on icon "button" at bounding box center [499, 54] width 7 height 5
click at [255, 306] on div "[DATE] ASB Checking.pdf" at bounding box center [249, 304] width 66 height 7
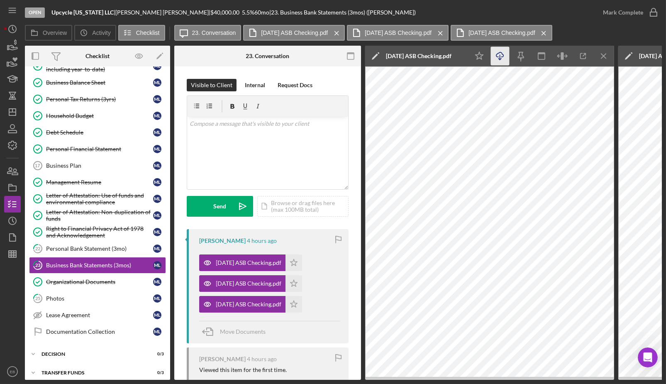
click at [501, 60] on icon "Icon/Download" at bounding box center [500, 56] width 19 height 19
click at [302, 260] on icon "Icon/Star" at bounding box center [293, 262] width 17 height 17
click at [298, 279] on icon "Icon/Star" at bounding box center [293, 283] width 17 height 17
click at [299, 303] on icon "Icon/Star" at bounding box center [293, 304] width 17 height 17
click at [654, 13] on icon "button" at bounding box center [653, 12] width 21 height 21
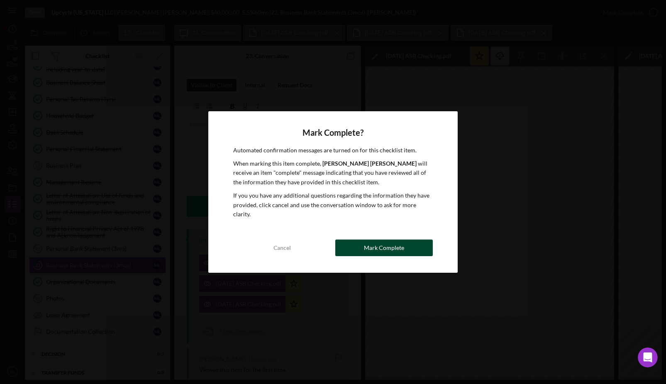
click at [375, 243] on div "Mark Complete" at bounding box center [384, 247] width 40 height 17
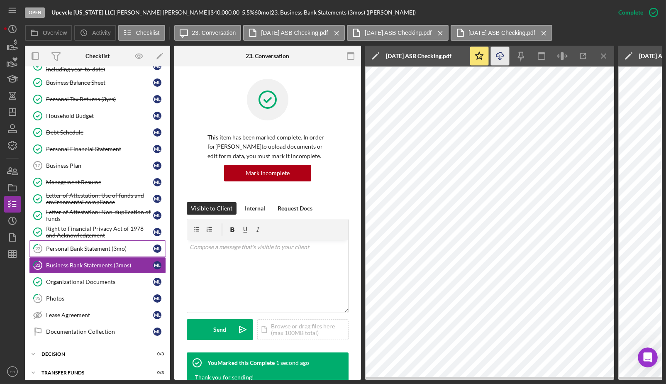
click at [102, 249] on link "22 Personal Bank Statement (3mo) M L" at bounding box center [97, 248] width 137 height 17
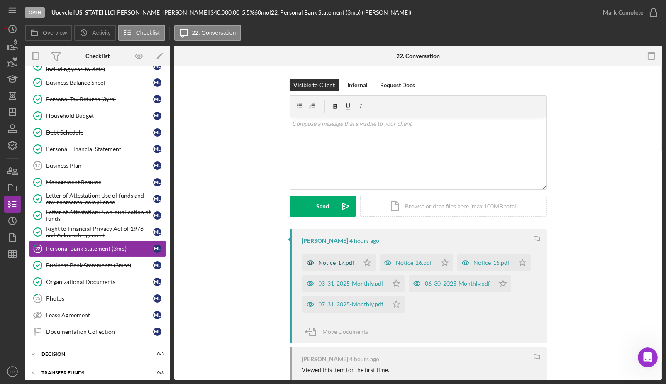
click at [328, 255] on div "Notice-17.pdf" at bounding box center [330, 262] width 57 height 17
